Goal: Navigation & Orientation: Find specific page/section

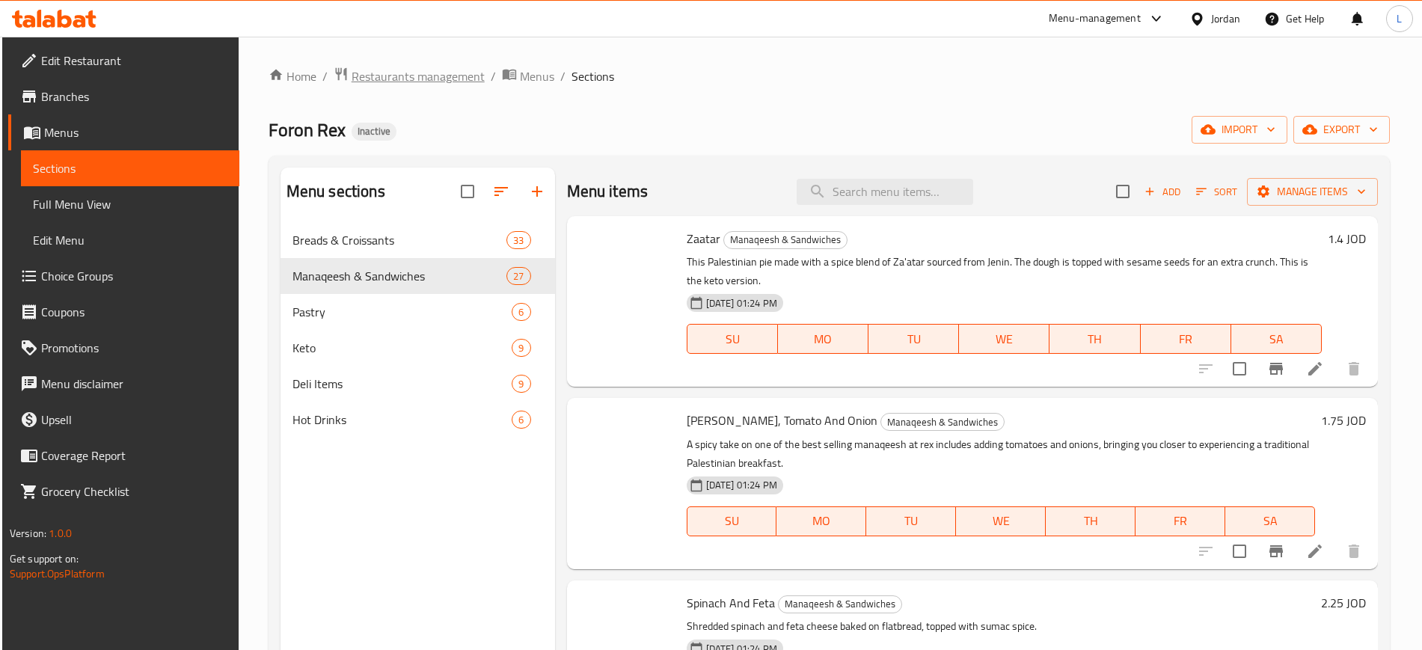
click at [455, 78] on span "Restaurants management" at bounding box center [418, 76] width 133 height 18
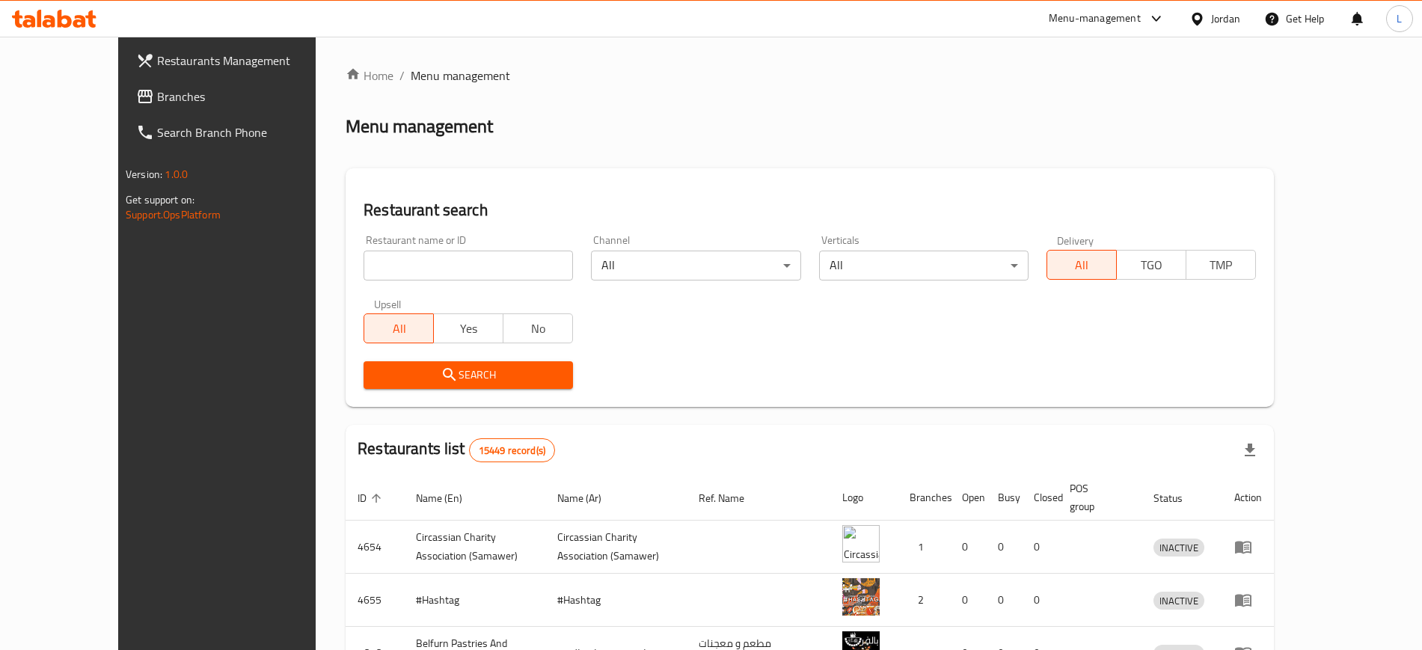
click at [485, 263] on input "search" at bounding box center [467, 266] width 209 height 30
type input "khayal"
click button "Search" at bounding box center [467, 375] width 209 height 28
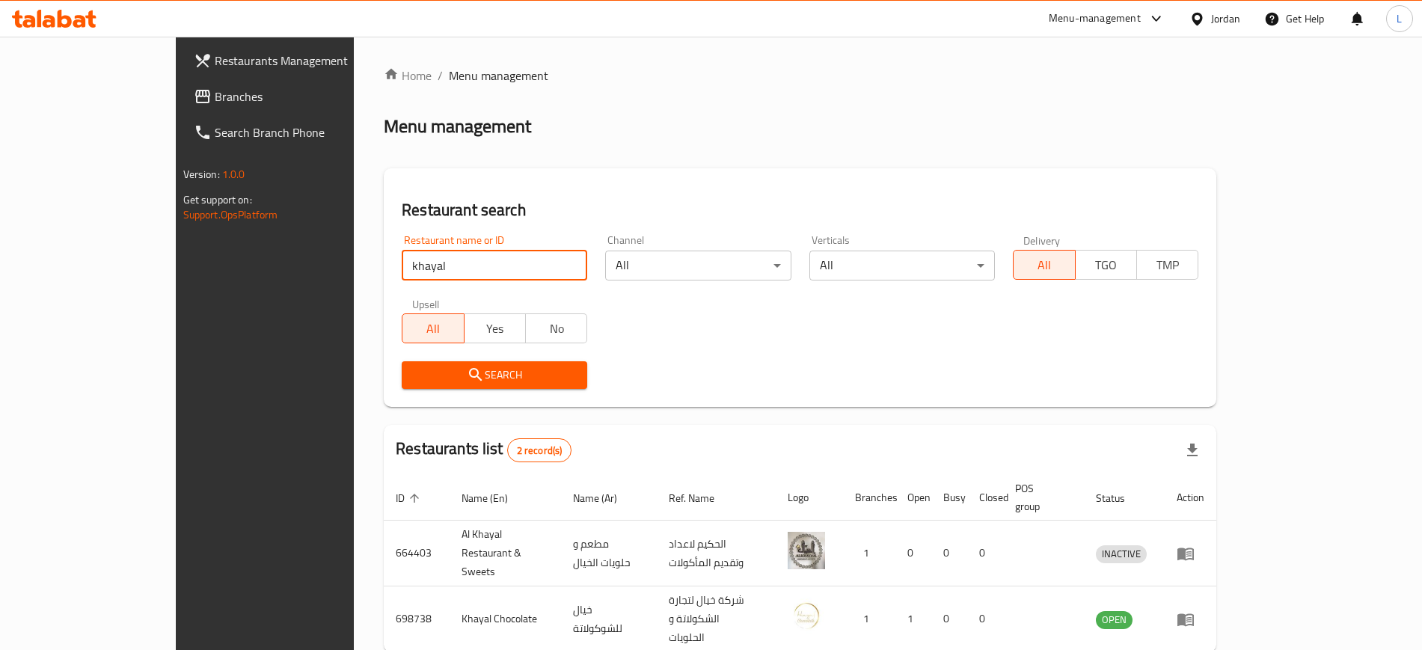
click at [420, 387] on button "Search" at bounding box center [494, 375] width 185 height 28
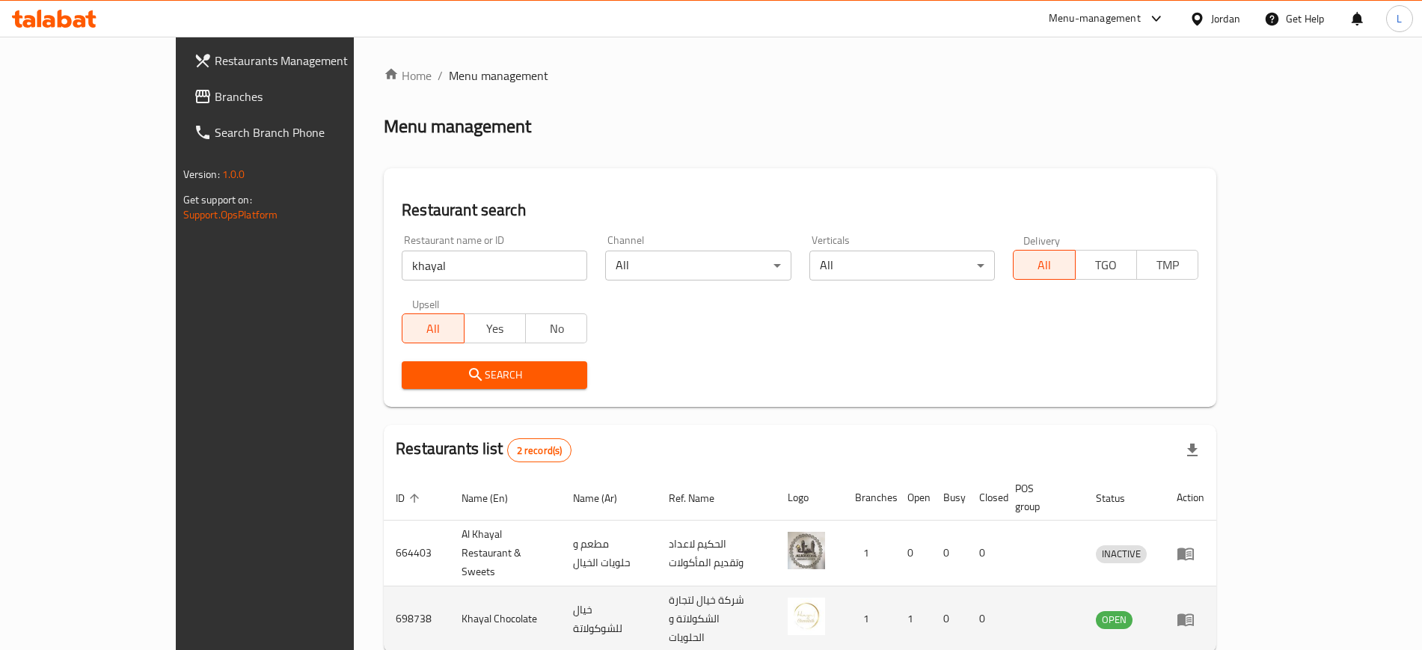
click at [1194, 613] on icon "enhanced table" at bounding box center [1185, 619] width 16 height 13
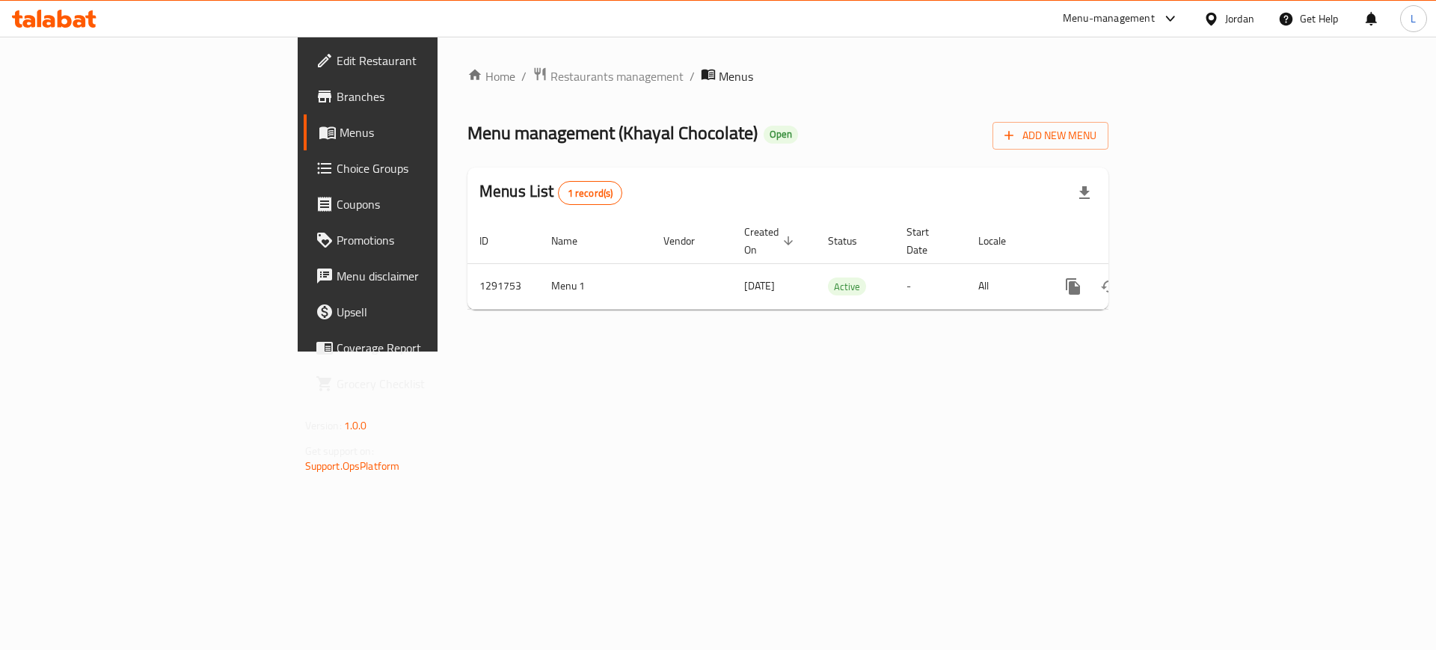
click at [337, 94] on span "Branches" at bounding box center [431, 97] width 189 height 18
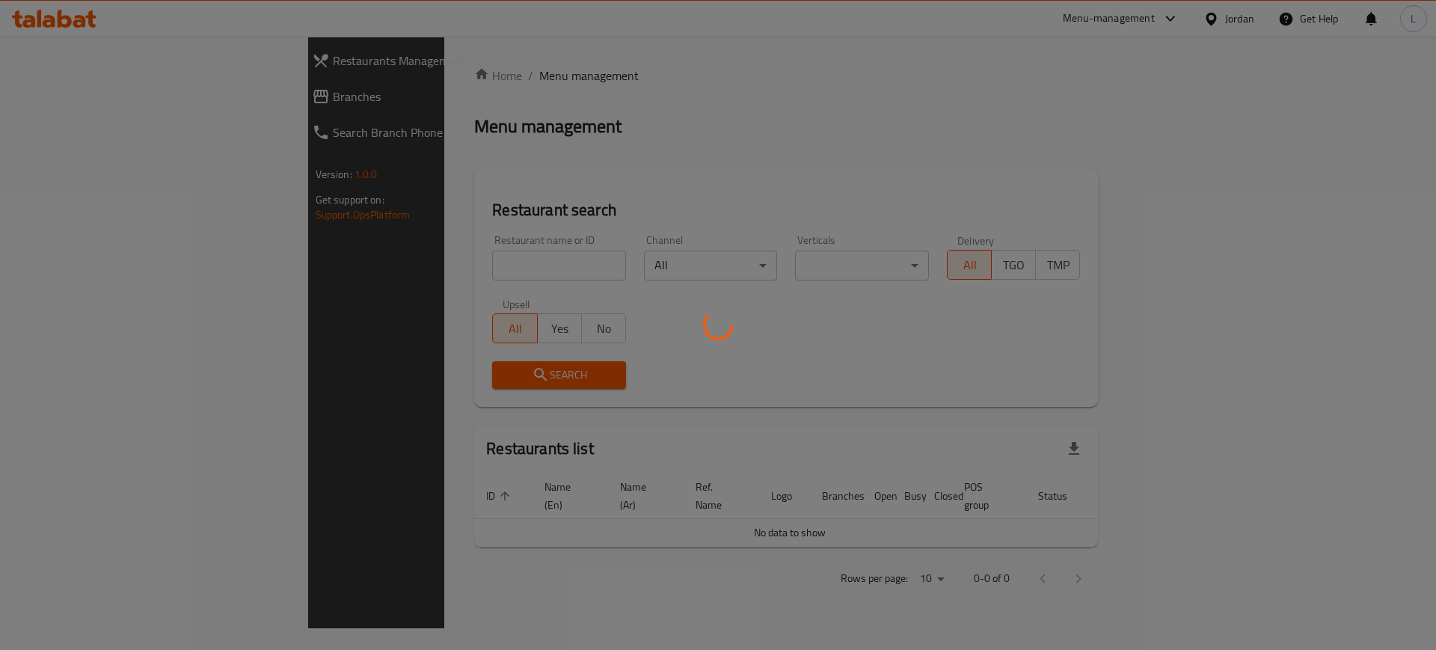
click at [402, 267] on div at bounding box center [718, 325] width 1436 height 650
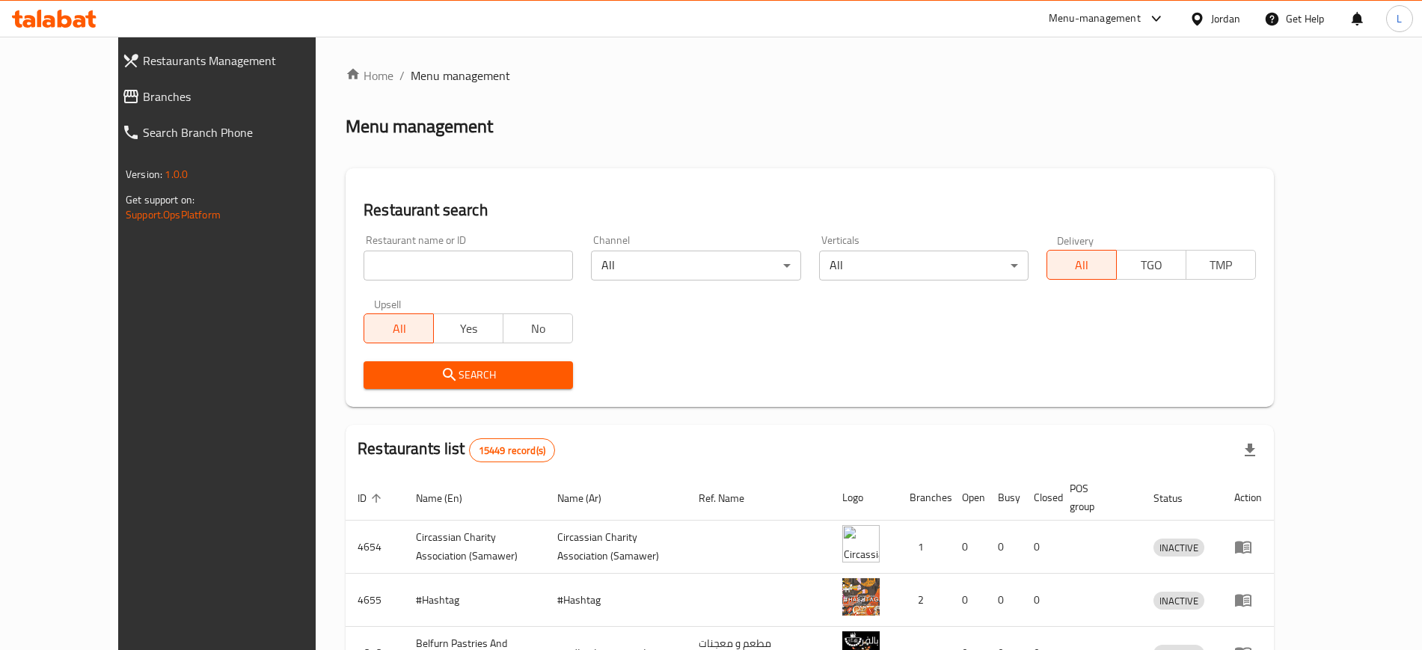
click at [470, 271] on input "search" at bounding box center [467, 266] width 209 height 30
type input "khayal"
click button "Search" at bounding box center [467, 375] width 209 height 28
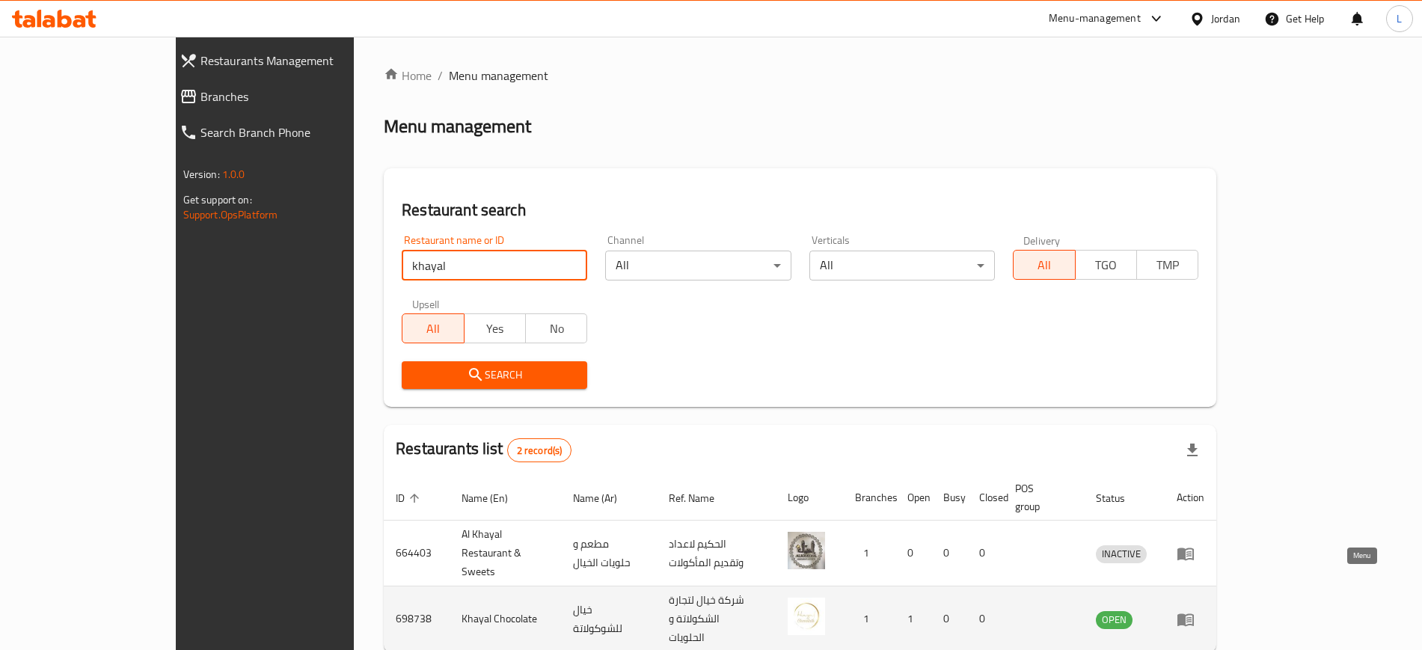
click at [1194, 610] on icon "enhanced table" at bounding box center [1185, 619] width 18 height 18
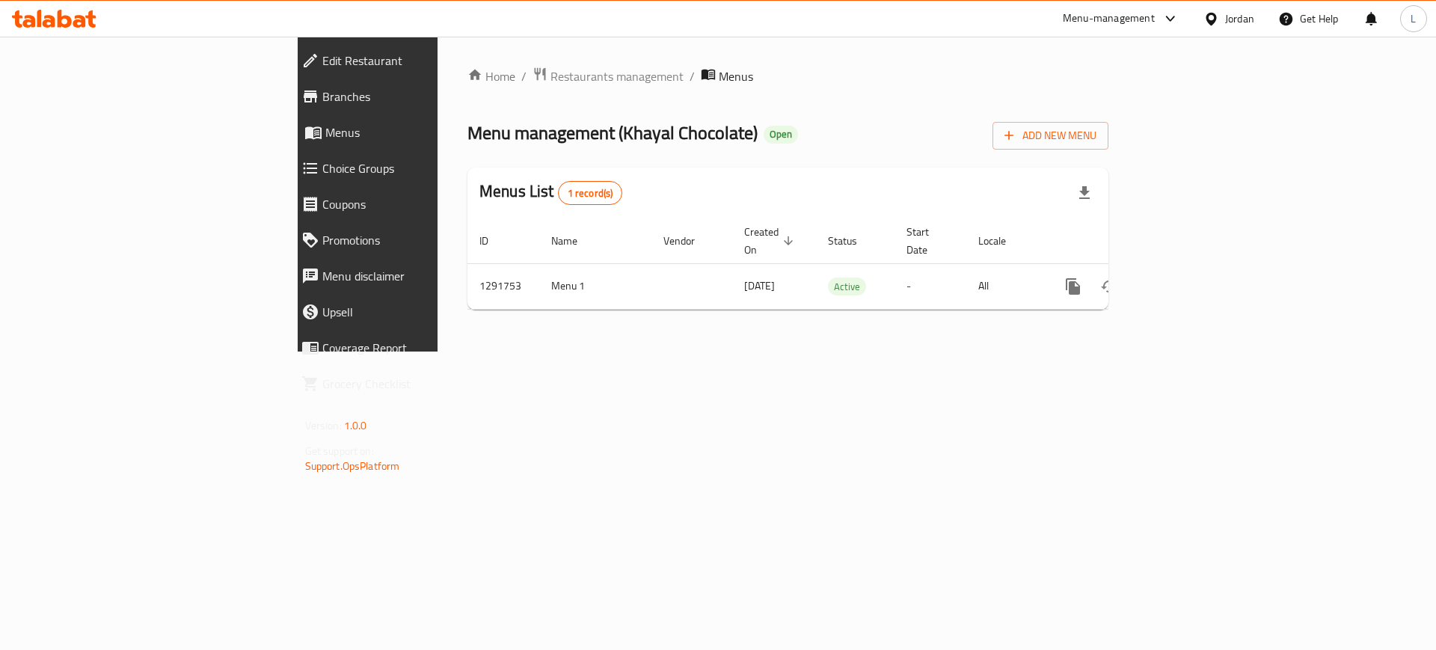
click at [322, 93] on span "Branches" at bounding box center [423, 97] width 203 height 18
